Goal: Task Accomplishment & Management: Use online tool/utility

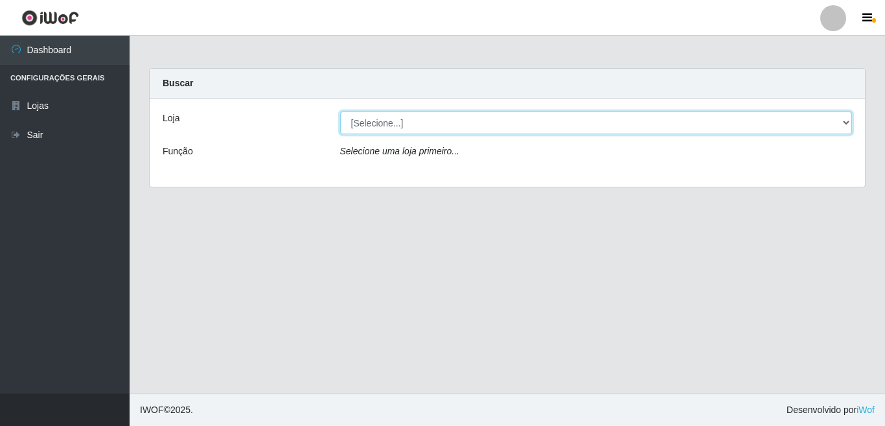
click at [375, 125] on select "[Selecione...] Rede Potiguar 3 - [GEOGRAPHIC_DATA]" at bounding box center [596, 122] width 513 height 23
select select "103"
click at [340, 111] on select "[Selecione...] Rede Potiguar 3 - [GEOGRAPHIC_DATA]" at bounding box center [596, 122] width 513 height 23
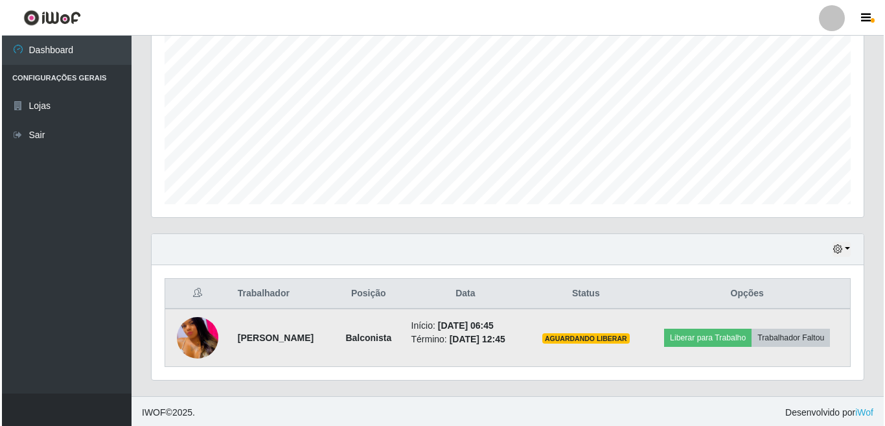
scroll to position [262, 0]
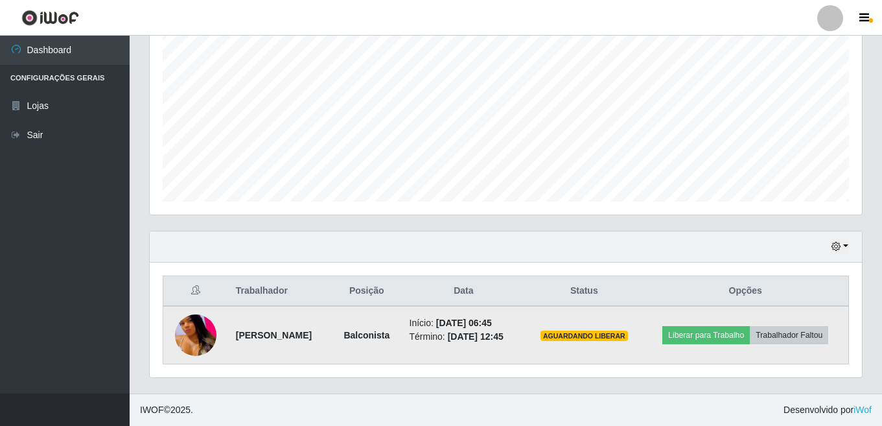
click at [190, 323] on img at bounding box center [195, 335] width 41 height 90
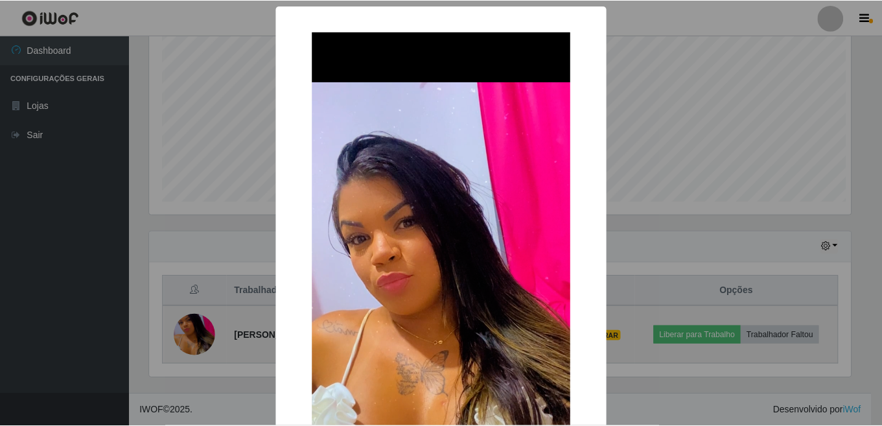
scroll to position [269, 704]
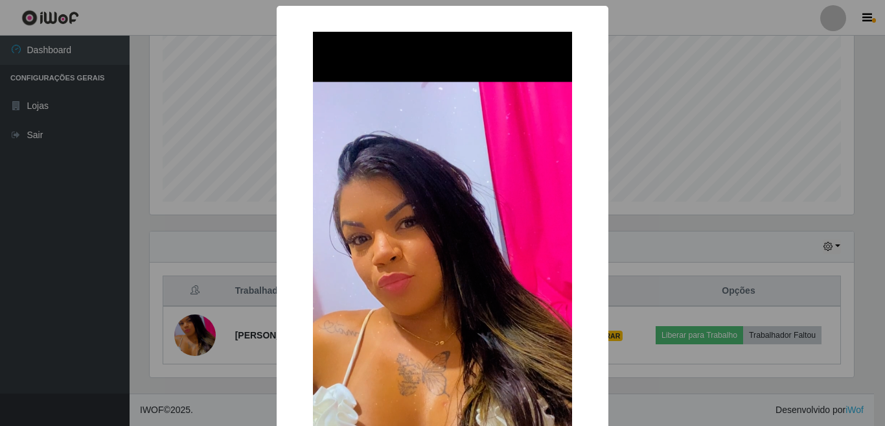
click at [85, 282] on div "× OK Cancel" at bounding box center [442, 213] width 885 height 426
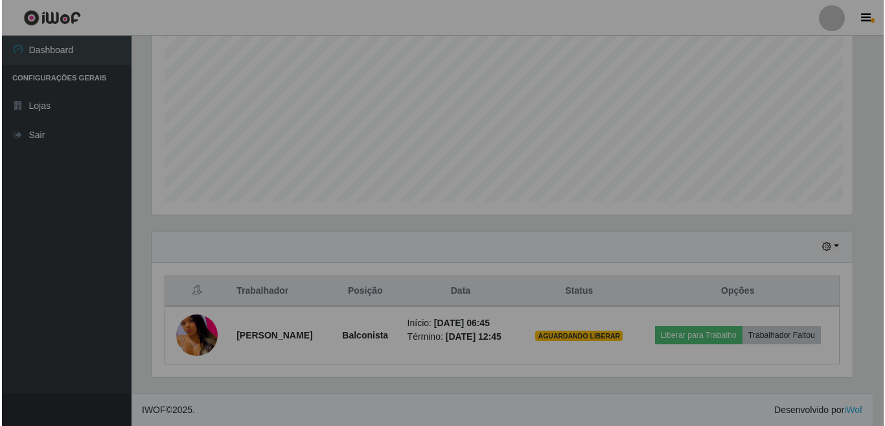
scroll to position [269, 712]
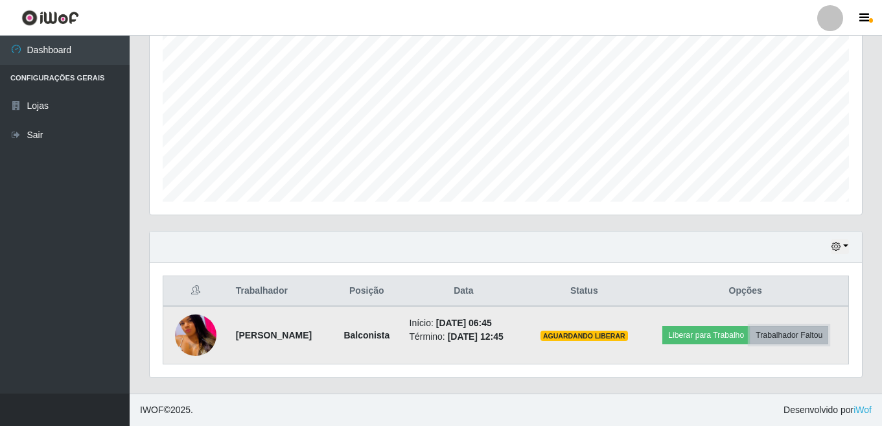
click at [804, 342] on button "Trabalhador Faltou" at bounding box center [789, 335] width 78 height 18
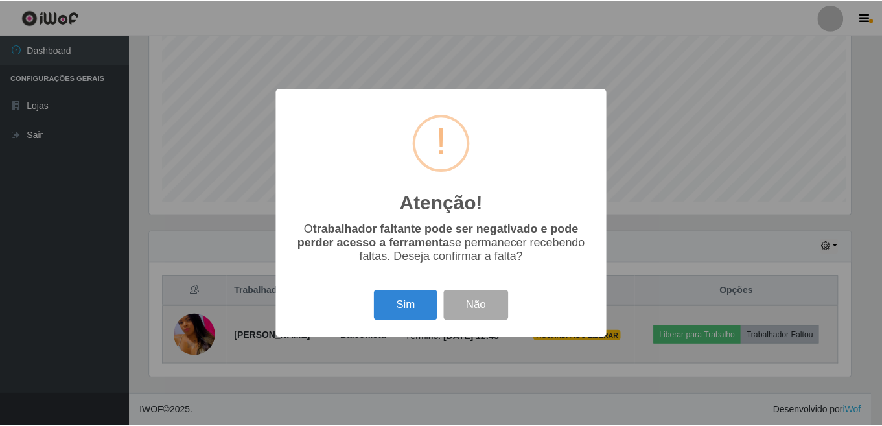
scroll to position [269, 704]
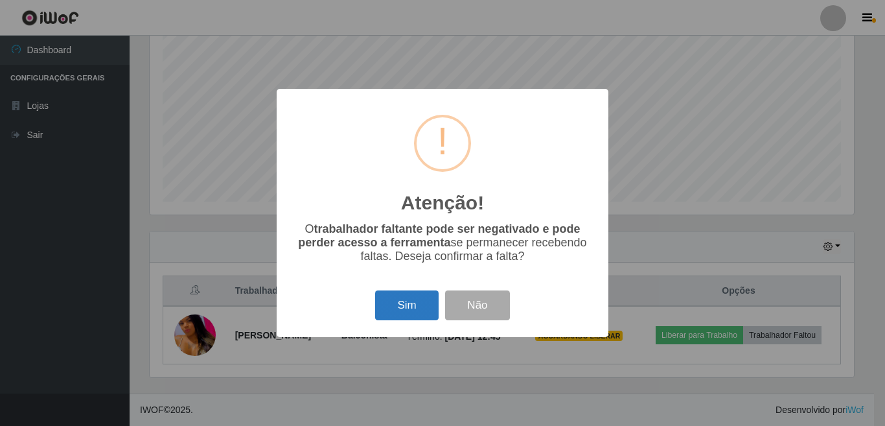
click at [413, 307] on button "Sim" at bounding box center [406, 305] width 63 height 30
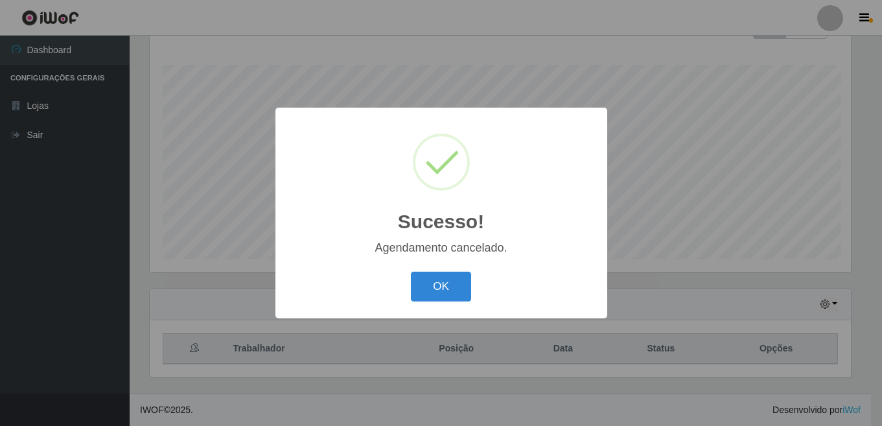
scroll to position [204, 0]
click at [443, 291] on button "OK" at bounding box center [443, 287] width 60 height 30
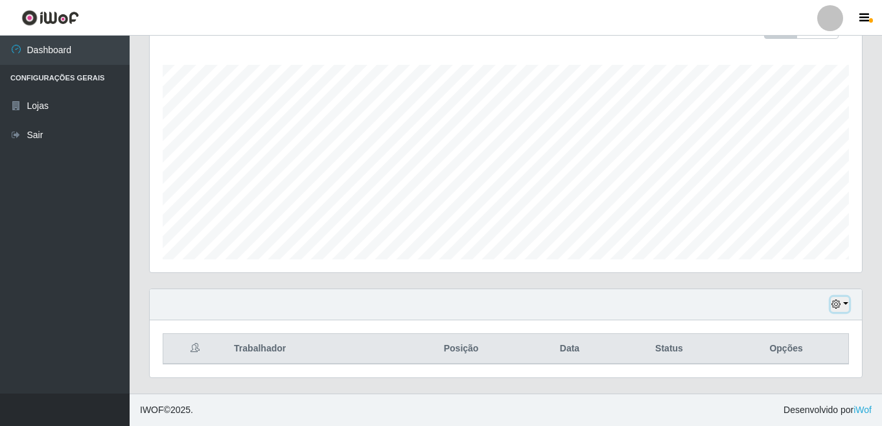
click at [846, 306] on button "button" at bounding box center [840, 304] width 18 height 15
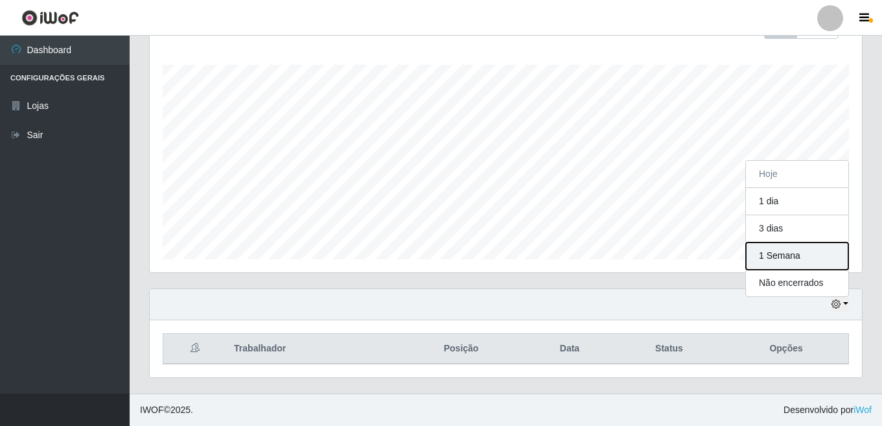
click at [774, 257] on button "1 Semana" at bounding box center [797, 255] width 102 height 27
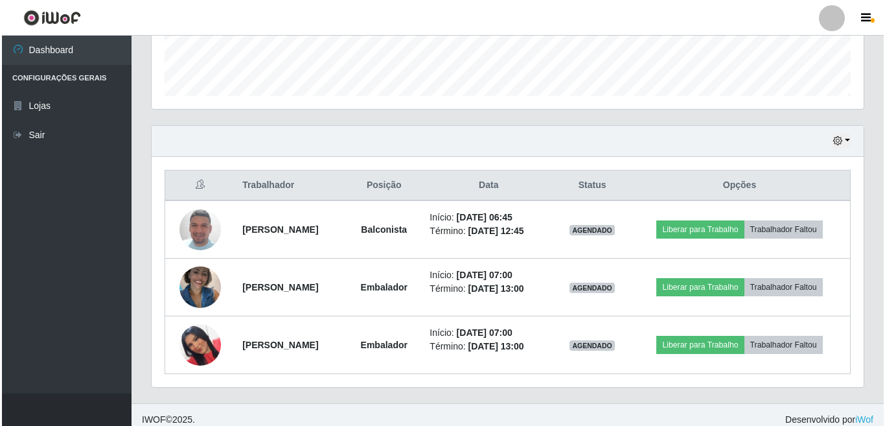
scroll to position [377, 0]
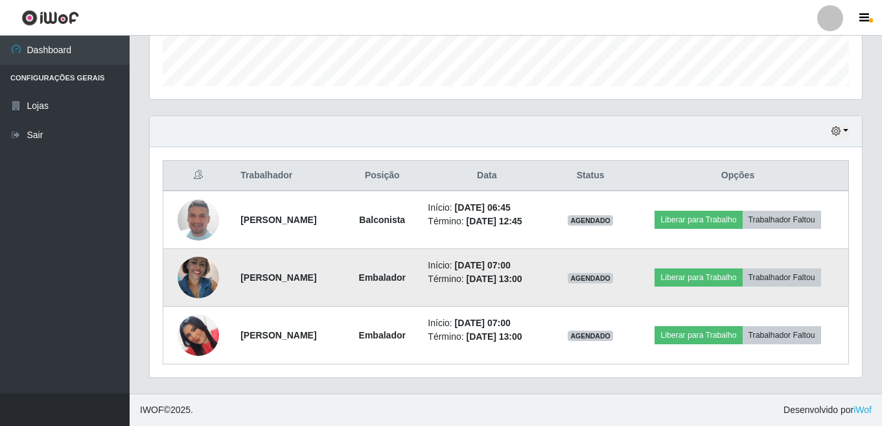
click at [189, 283] on img at bounding box center [198, 276] width 41 height 55
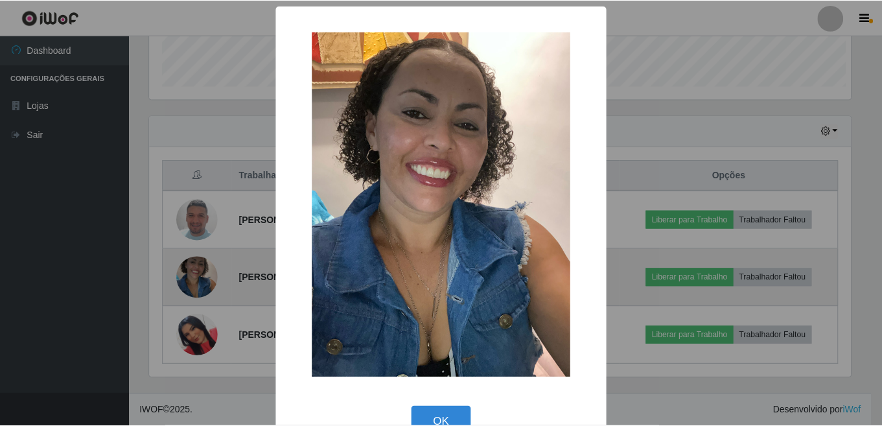
scroll to position [269, 704]
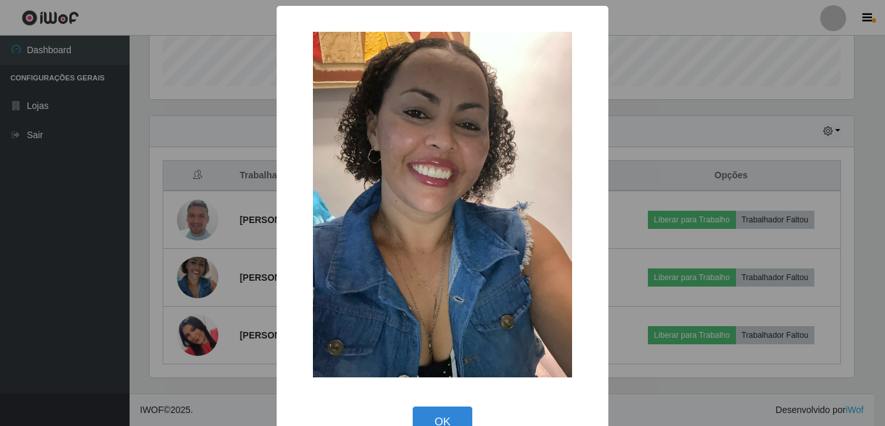
click at [80, 232] on div "× OK Cancel" at bounding box center [442, 213] width 885 height 426
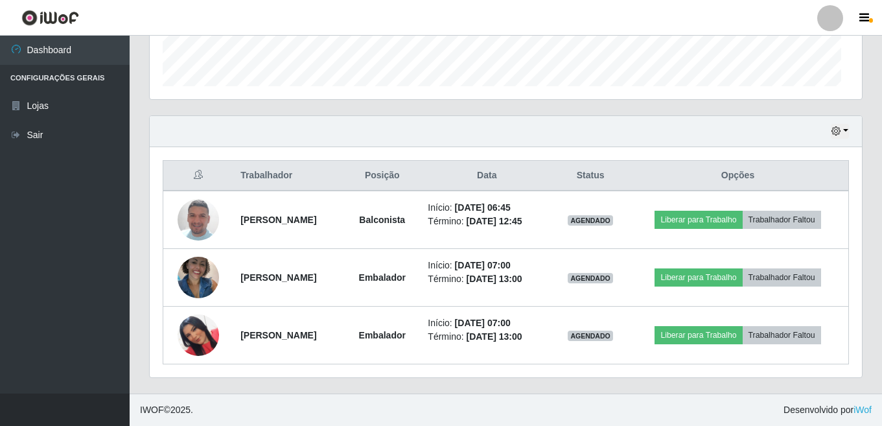
scroll to position [269, 712]
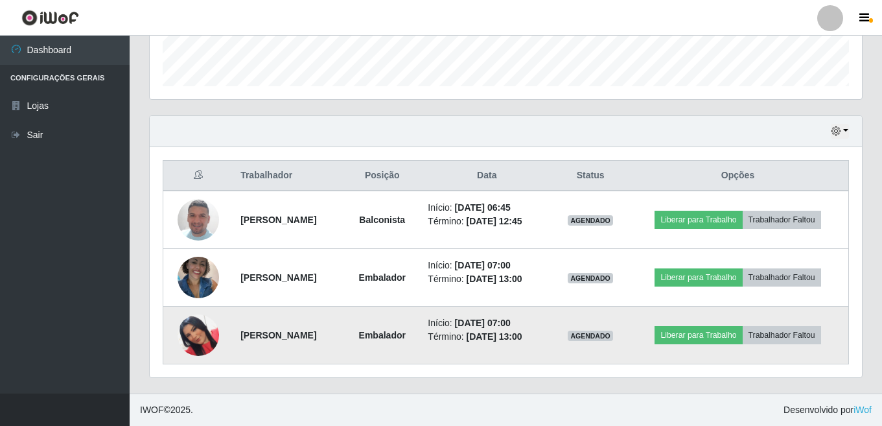
click at [191, 338] on img at bounding box center [198, 335] width 41 height 74
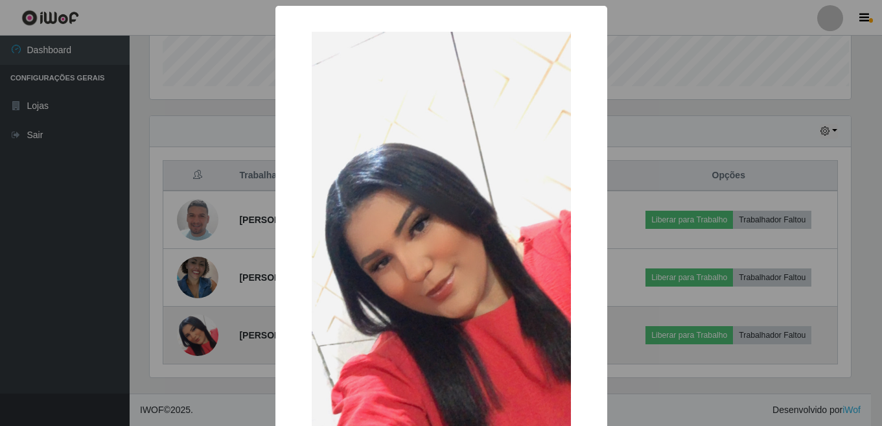
scroll to position [269, 704]
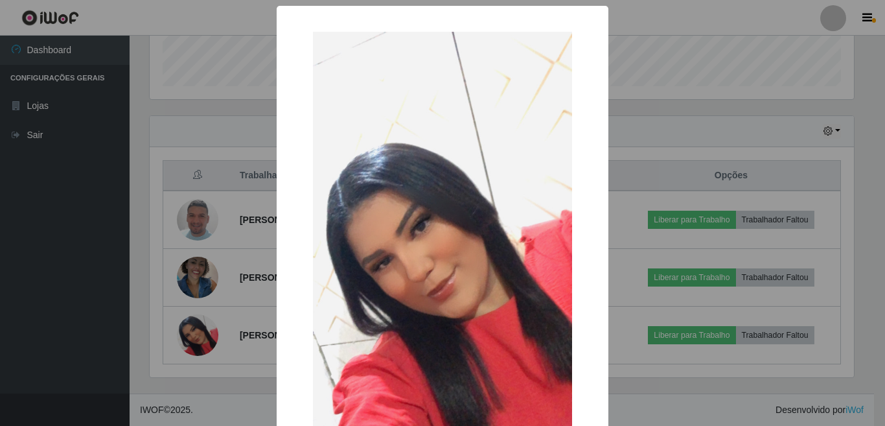
click at [83, 224] on div "× OK Cancel" at bounding box center [442, 213] width 885 height 426
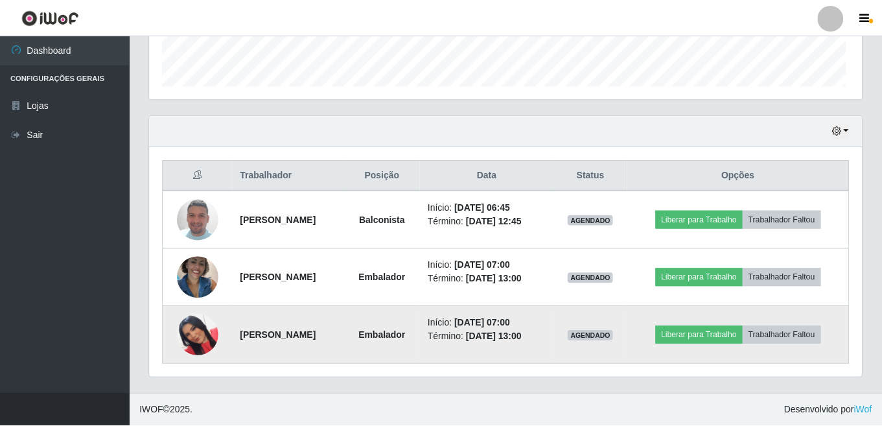
scroll to position [269, 712]
